Goal: Information Seeking & Learning: Understand process/instructions

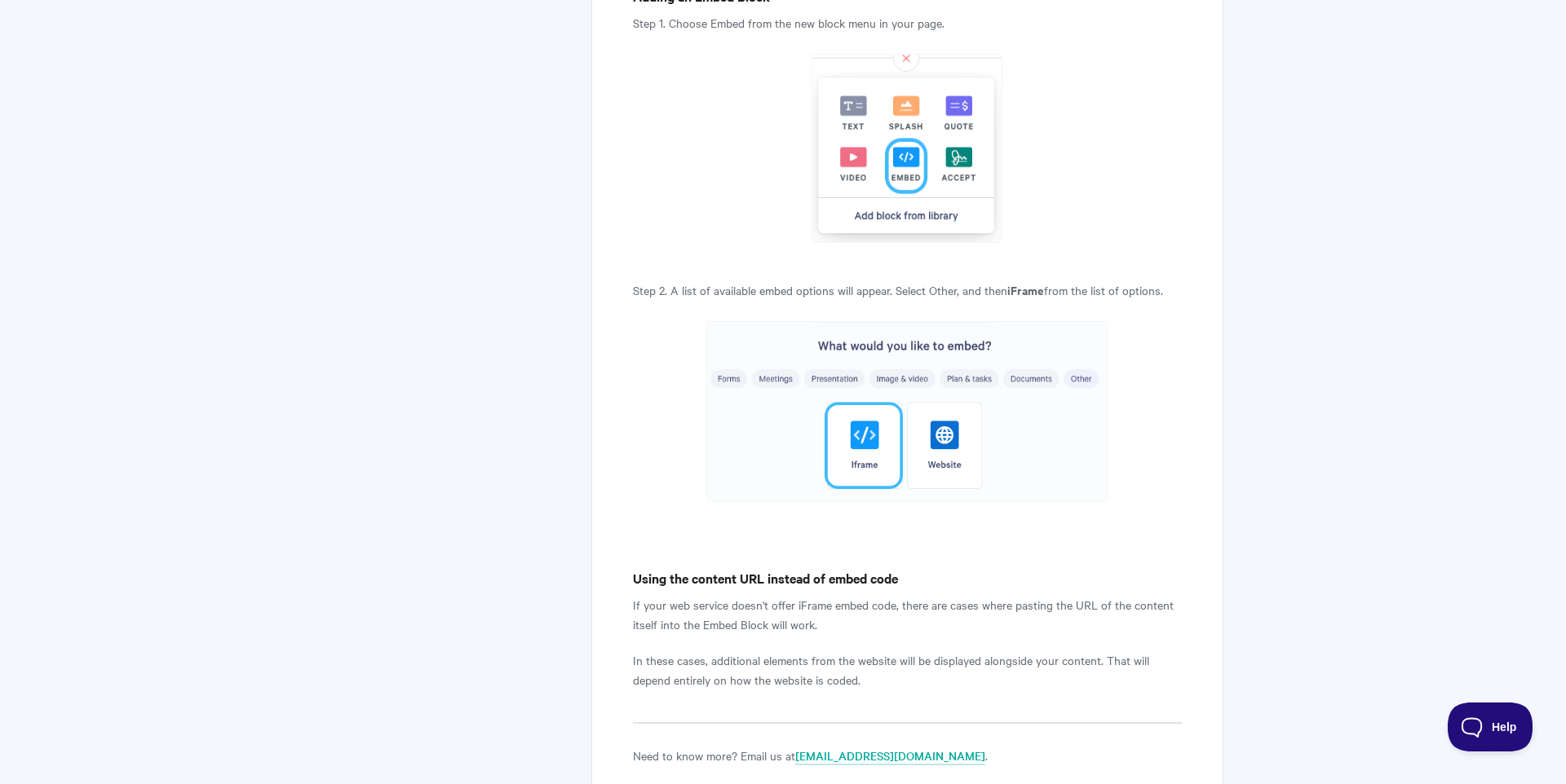
scroll to position [3261, 0]
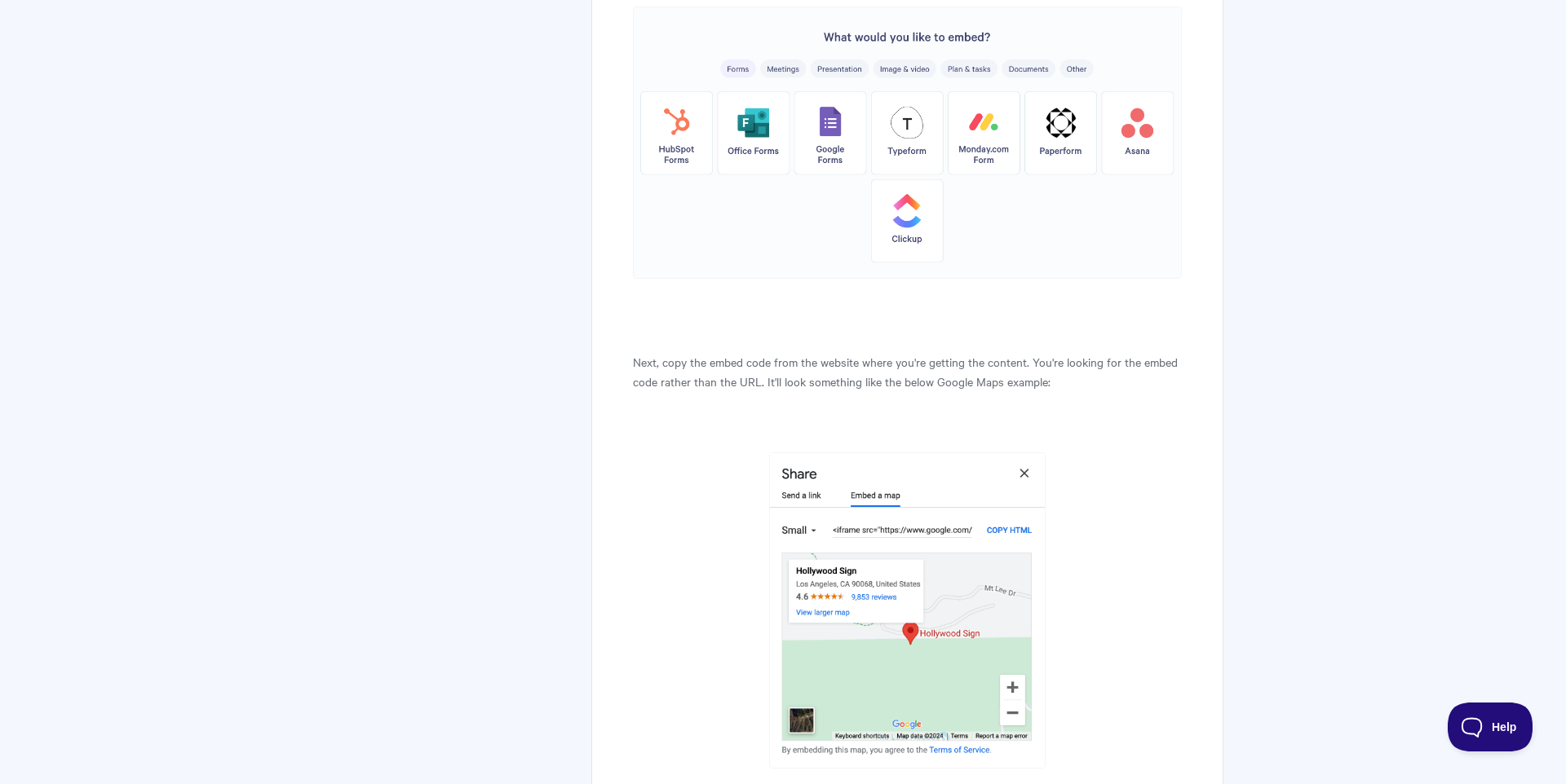
scroll to position [1386, 0]
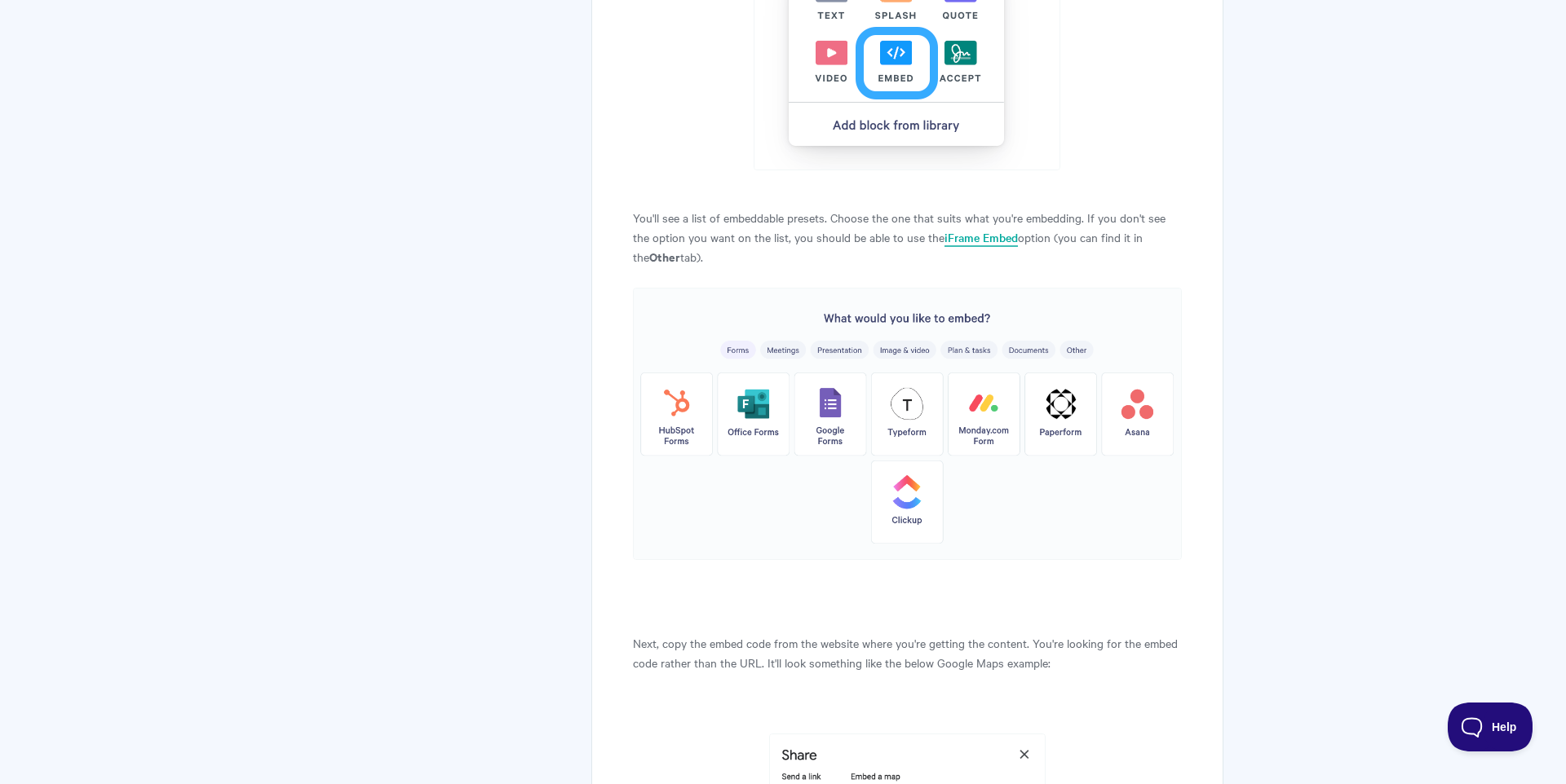
click at [964, 237] on link "iFrame Embed" at bounding box center [981, 237] width 74 height 18
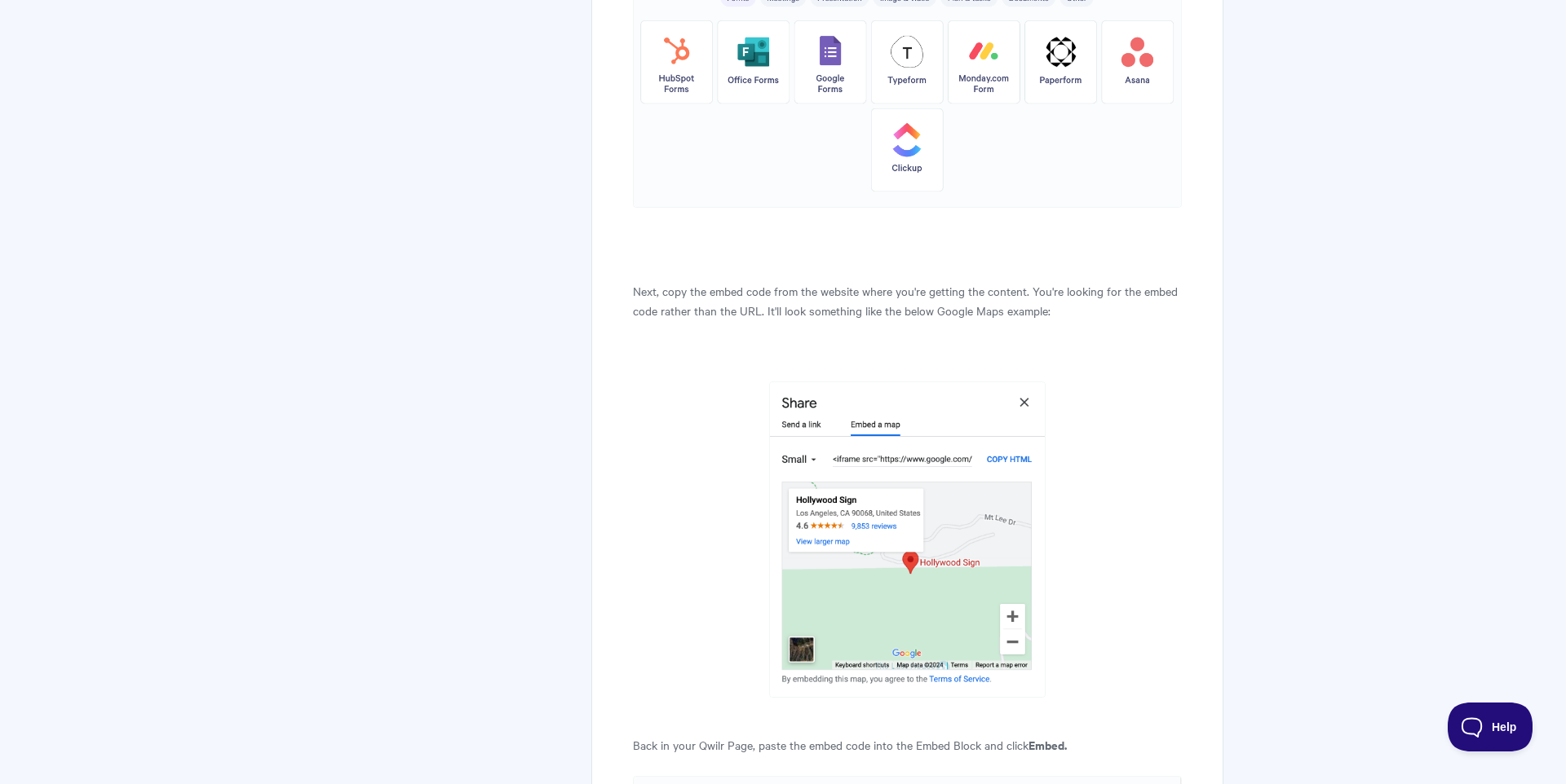
scroll to position [2092, 0]
